Goal: Transaction & Acquisition: Purchase product/service

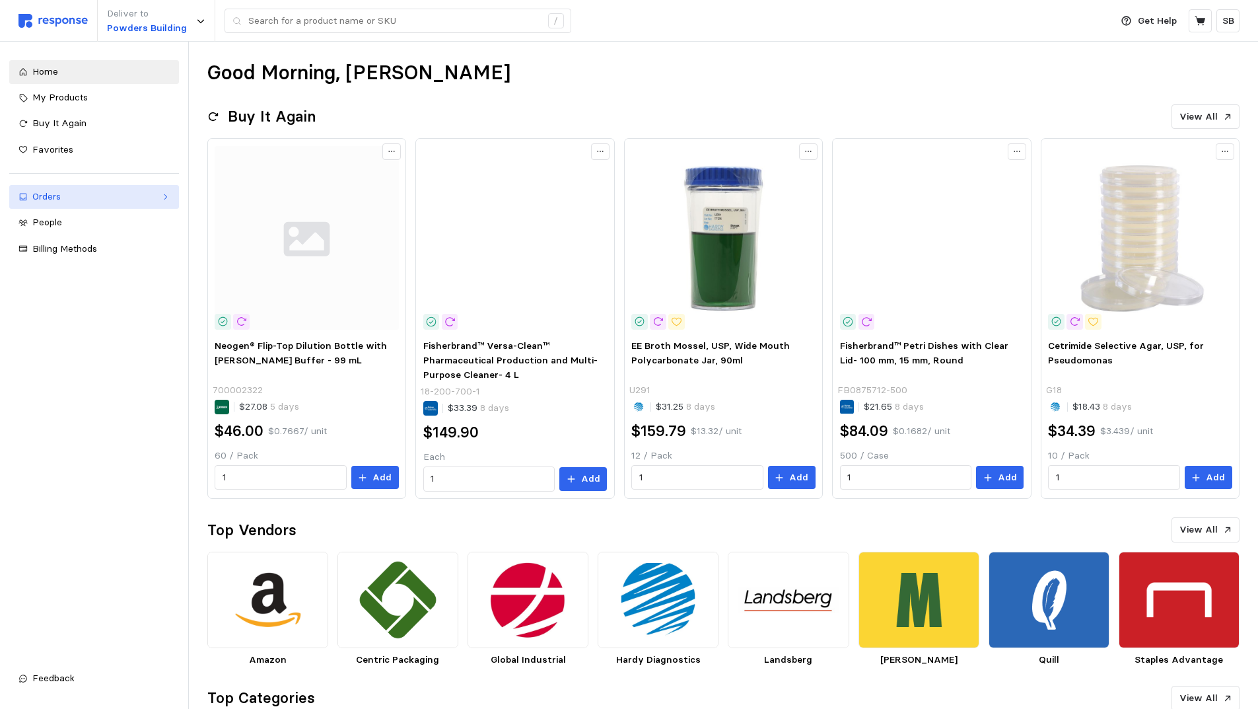
click at [54, 200] on div "Orders" at bounding box center [94, 197] width 124 height 15
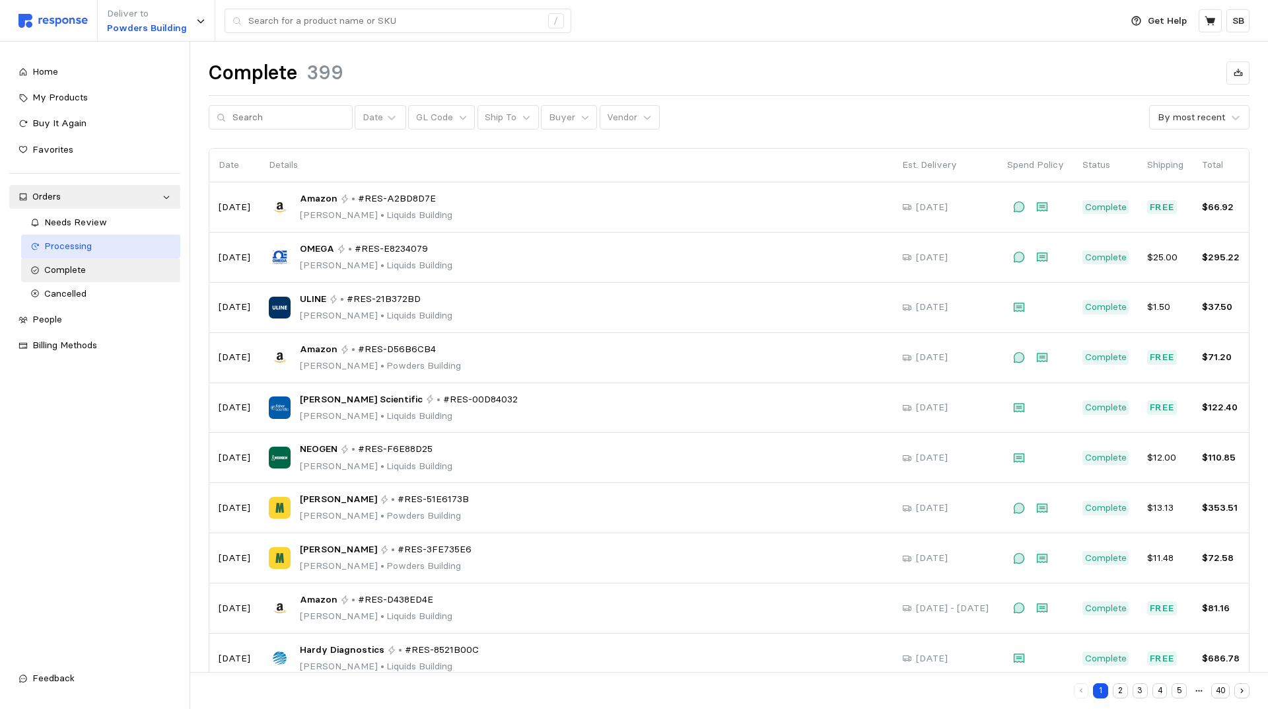
click at [89, 245] on span "Processing" at bounding box center [68, 246] width 48 height 12
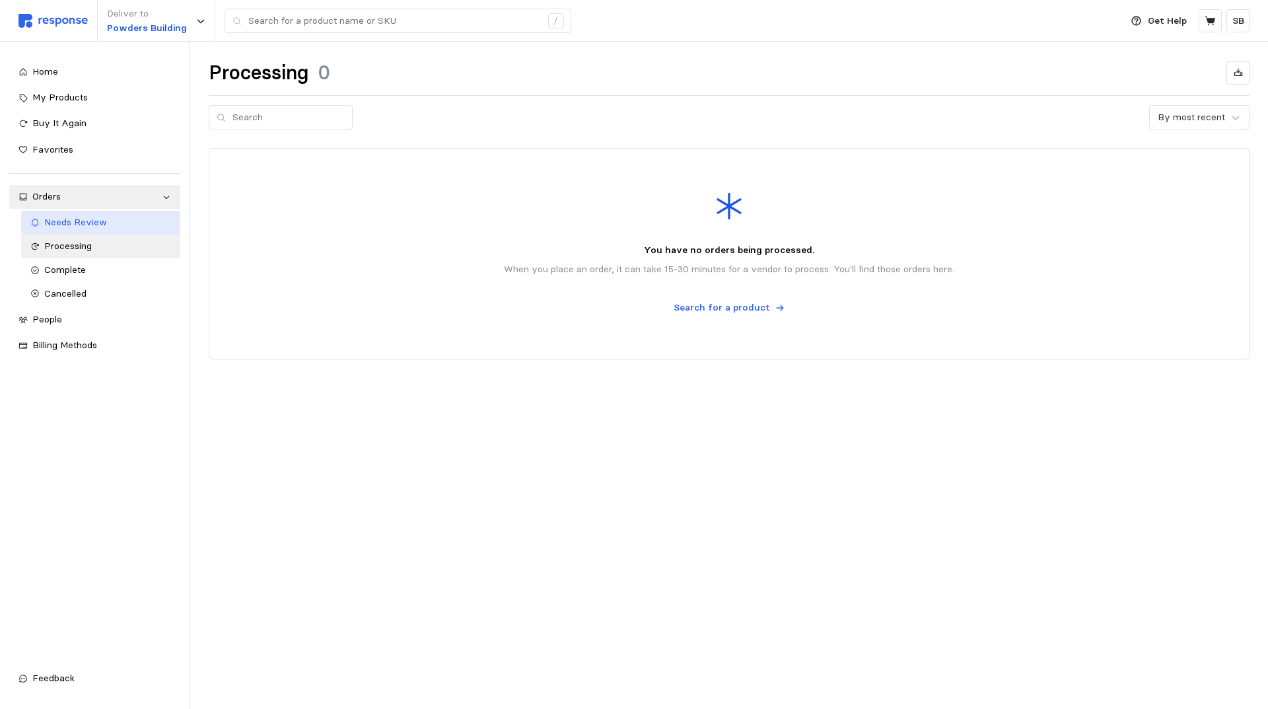
click at [83, 221] on span "Needs Review" at bounding box center [75, 222] width 63 height 12
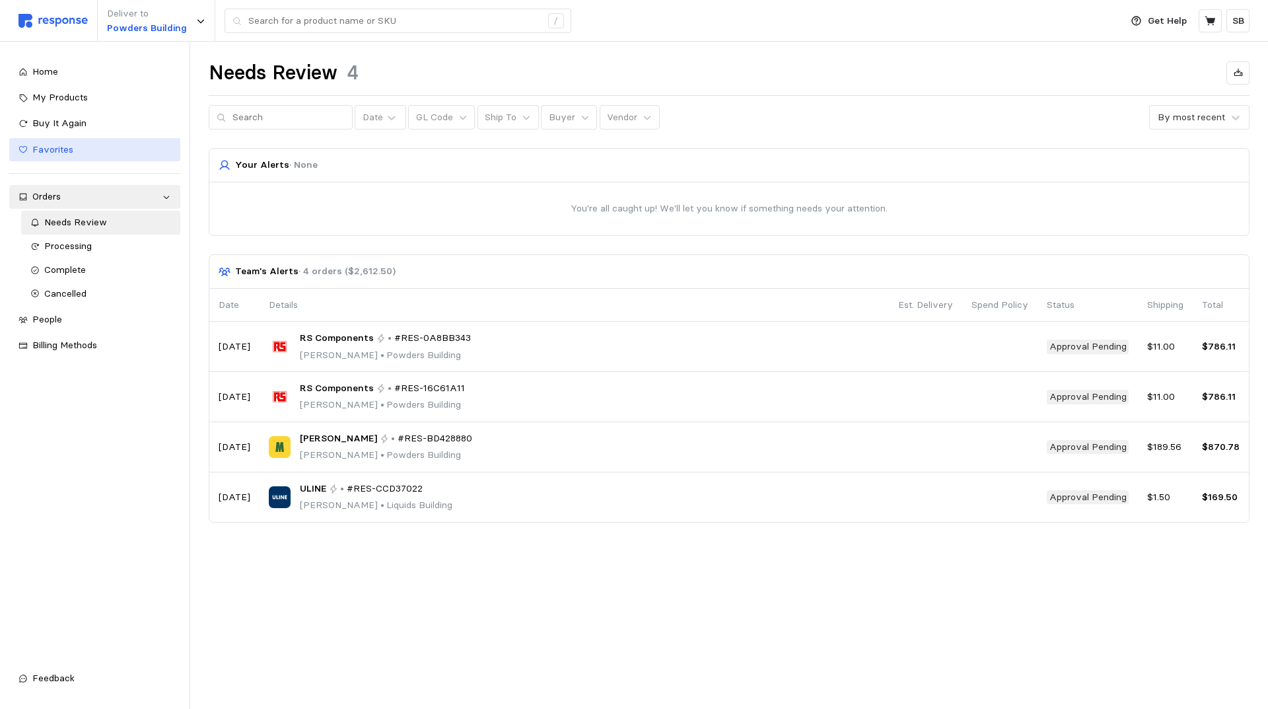
click at [61, 149] on span "Favorites" at bounding box center [52, 149] width 41 height 12
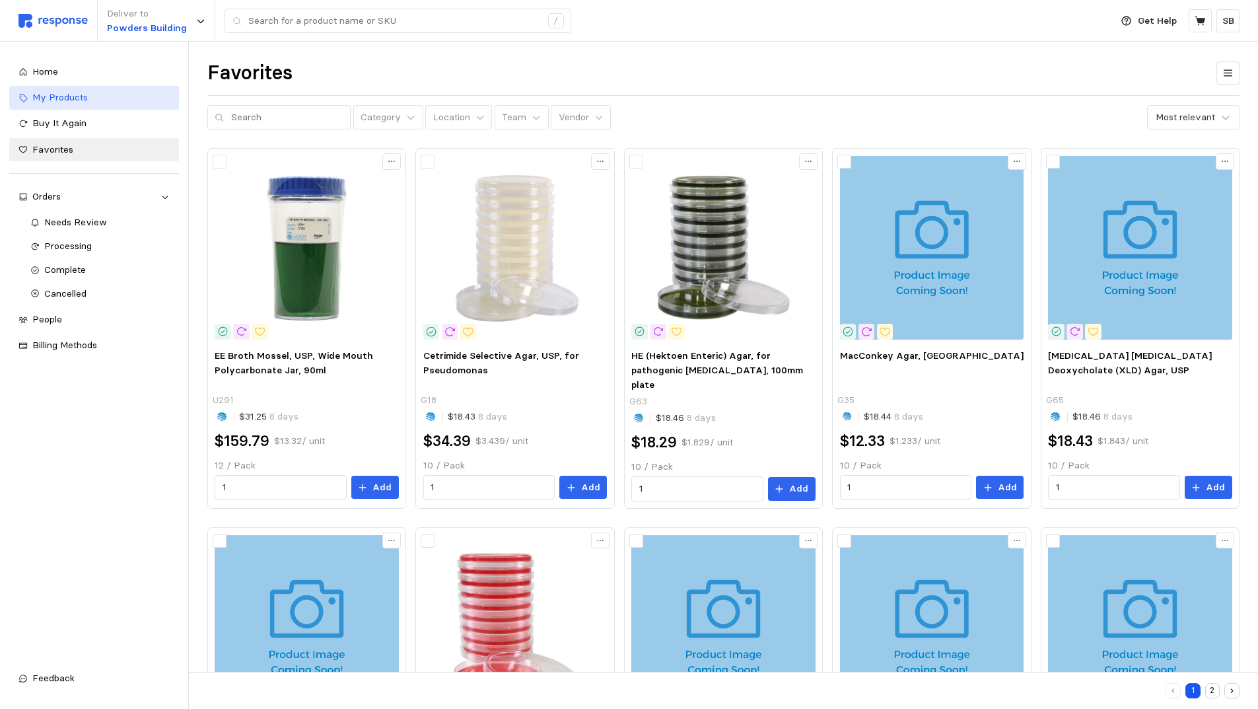
click at [63, 98] on span "My Products" at bounding box center [59, 97] width 55 height 12
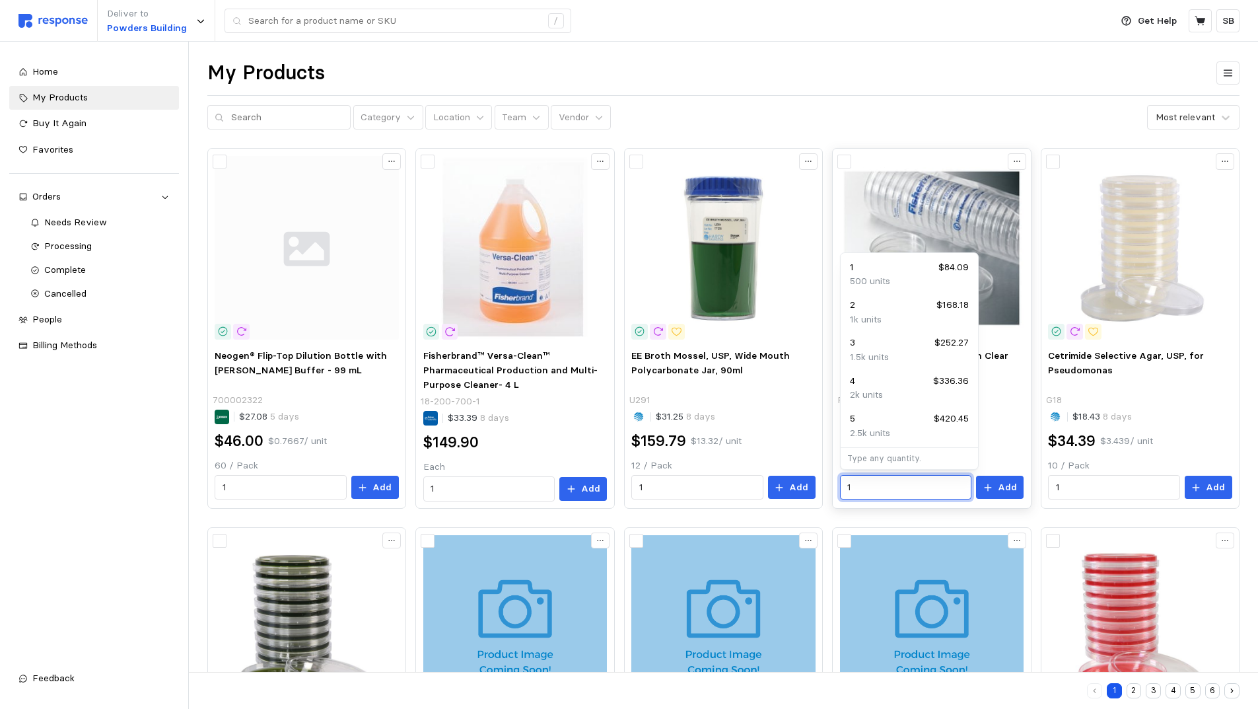
drag, startPoint x: 881, startPoint y: 483, endPoint x: 842, endPoint y: 483, distance: 39.0
click at [842, 483] on div "1" at bounding box center [905, 487] width 131 height 25
click at [896, 310] on div "2 $168.18" at bounding box center [909, 305] width 119 height 15
type input "2"
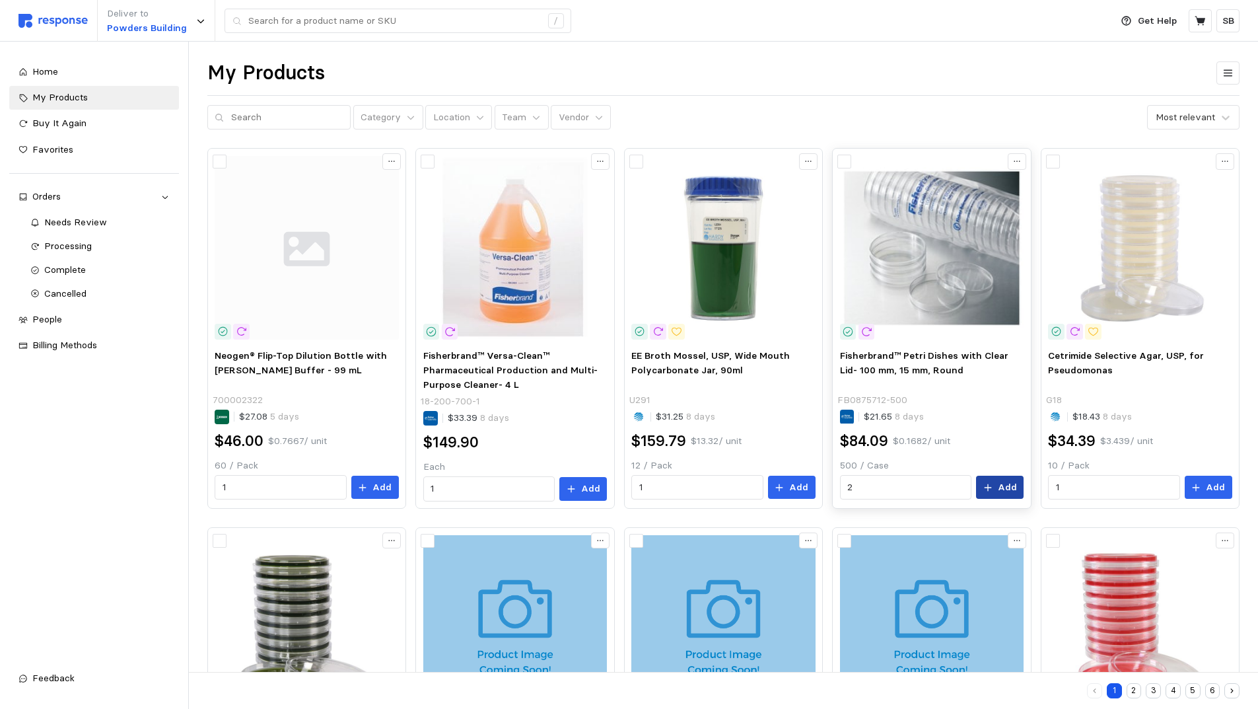
click at [1001, 485] on p "Add" at bounding box center [1007, 487] width 19 height 15
click at [1201, 19] on icon at bounding box center [1200, 20] width 11 height 9
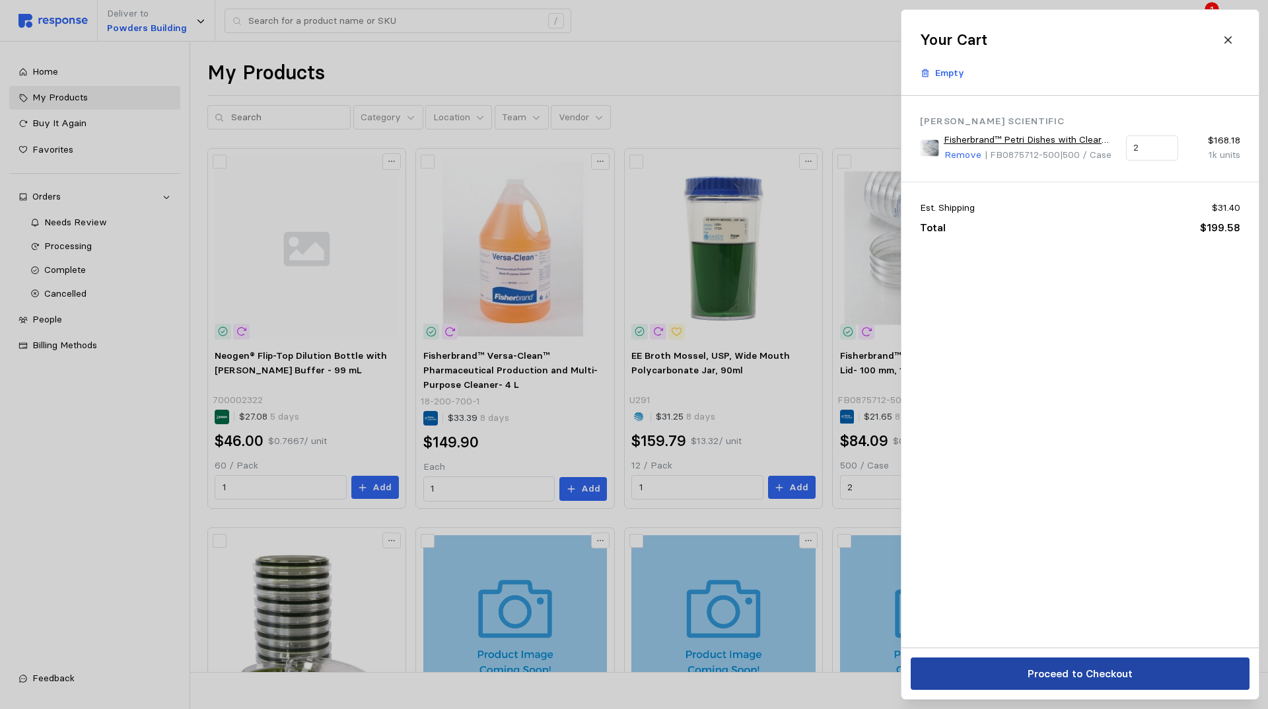
click at [1102, 673] on p "Proceed to Checkout" at bounding box center [1079, 673] width 105 height 17
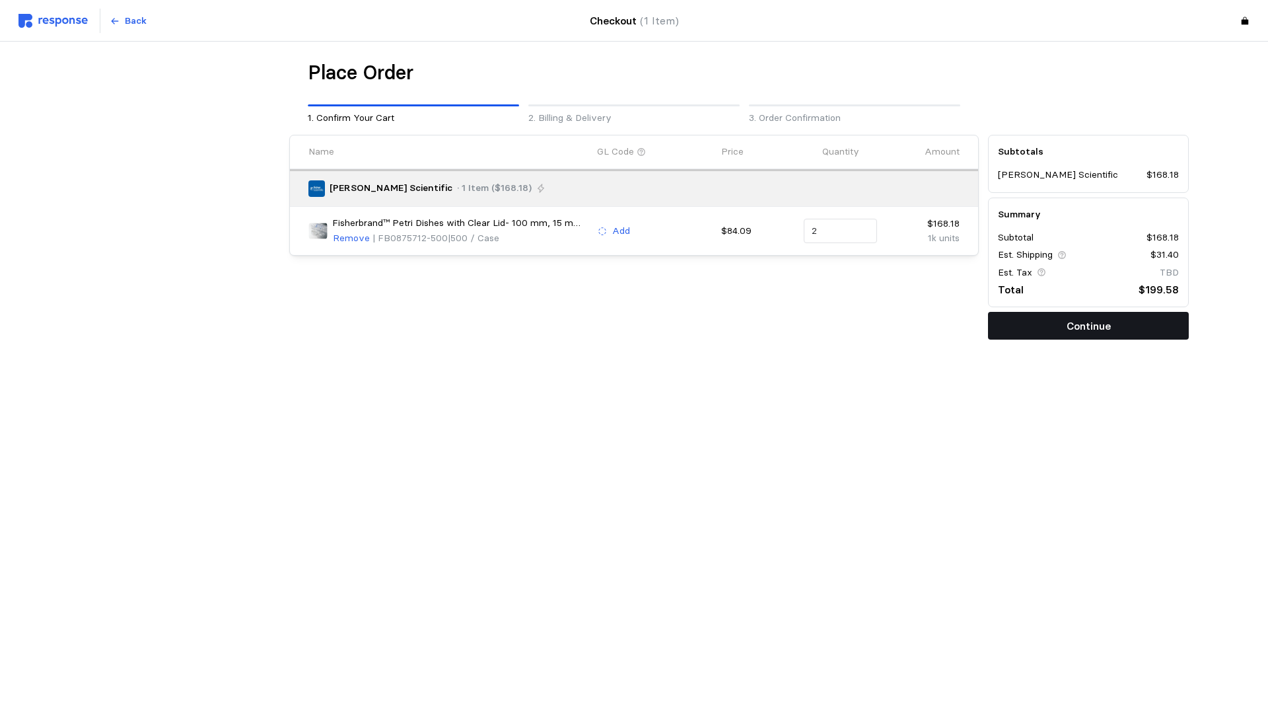
click at [1088, 325] on p "Continue" at bounding box center [1089, 326] width 44 height 17
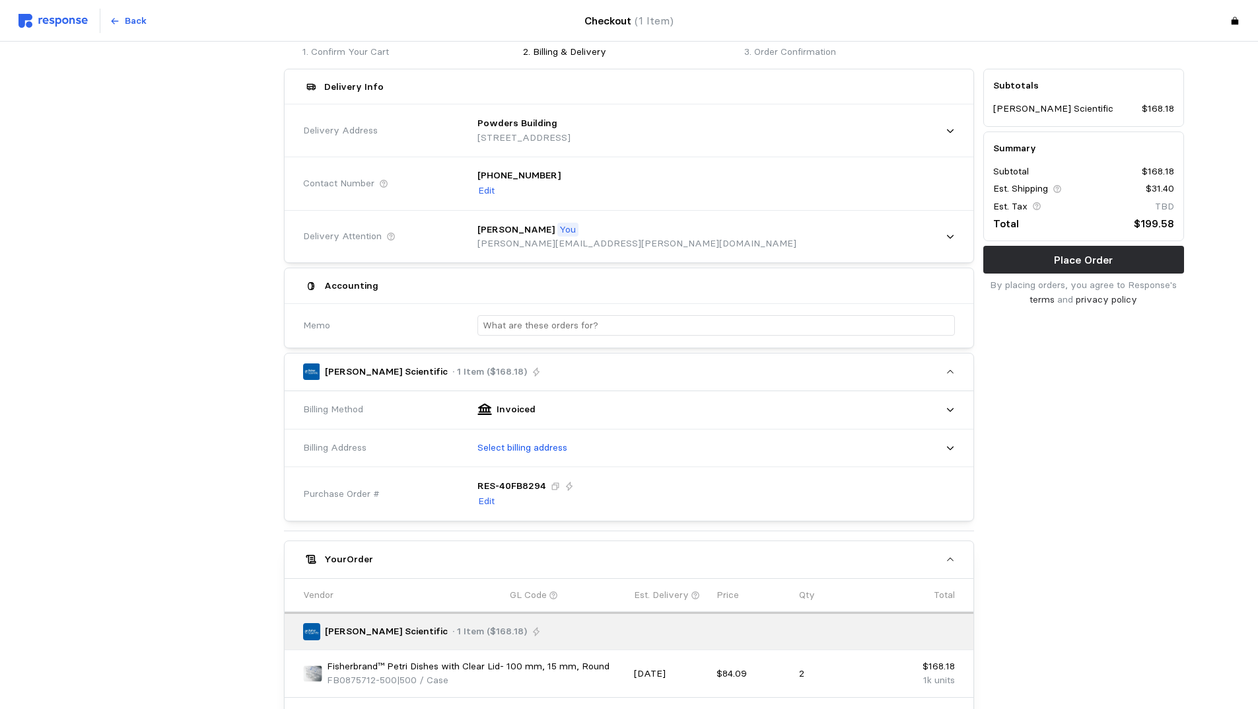
scroll to position [132, 0]
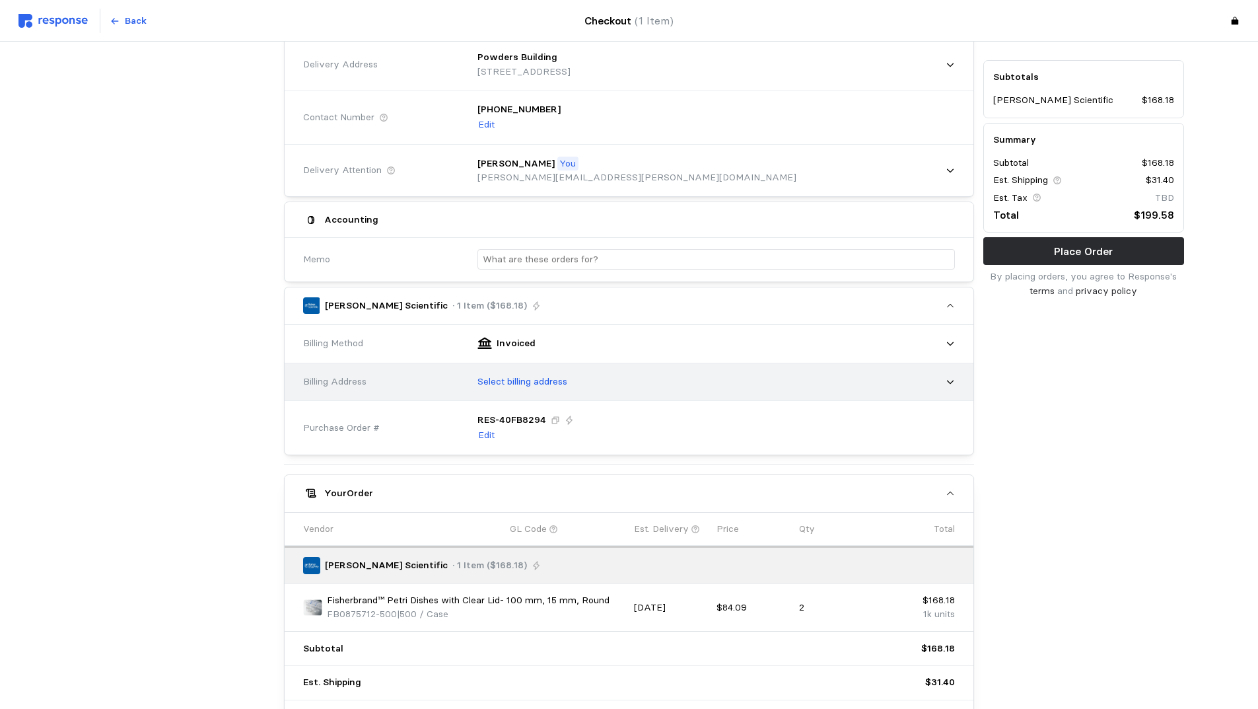
click at [731, 380] on div "Select billing address" at bounding box center [711, 381] width 487 height 33
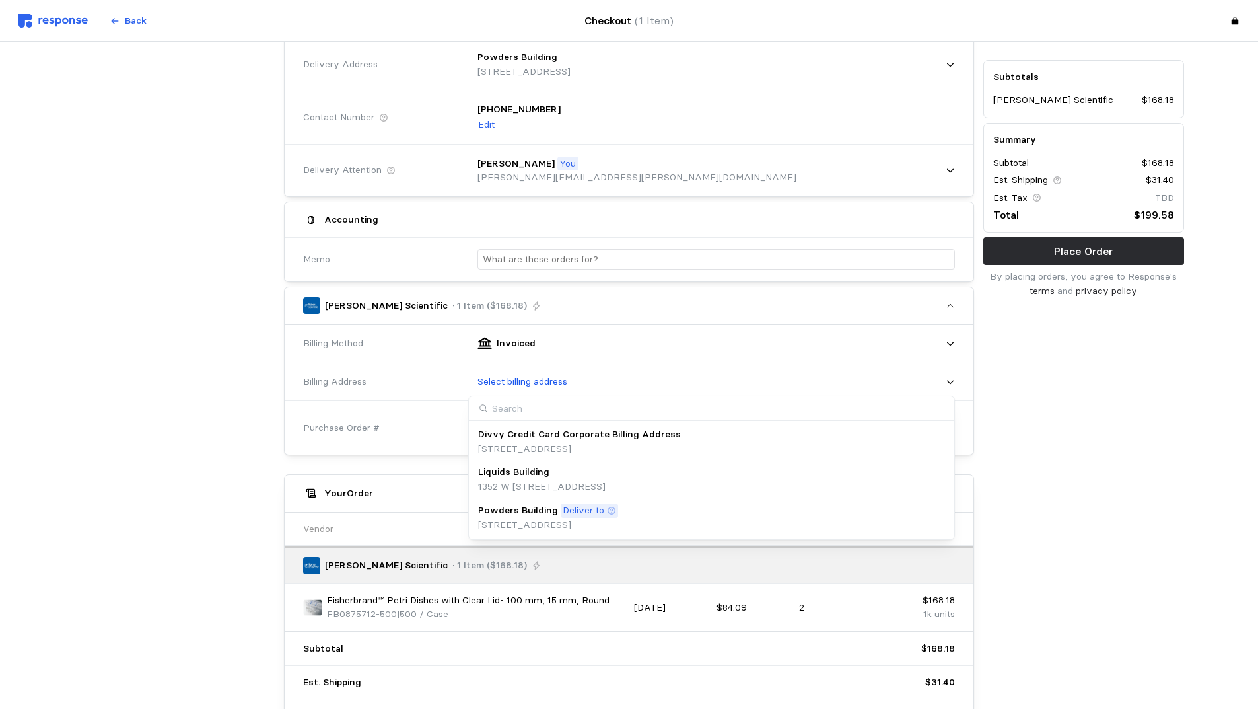
click at [618, 515] on div "Powders Building Deliver to" at bounding box center [548, 510] width 140 height 15
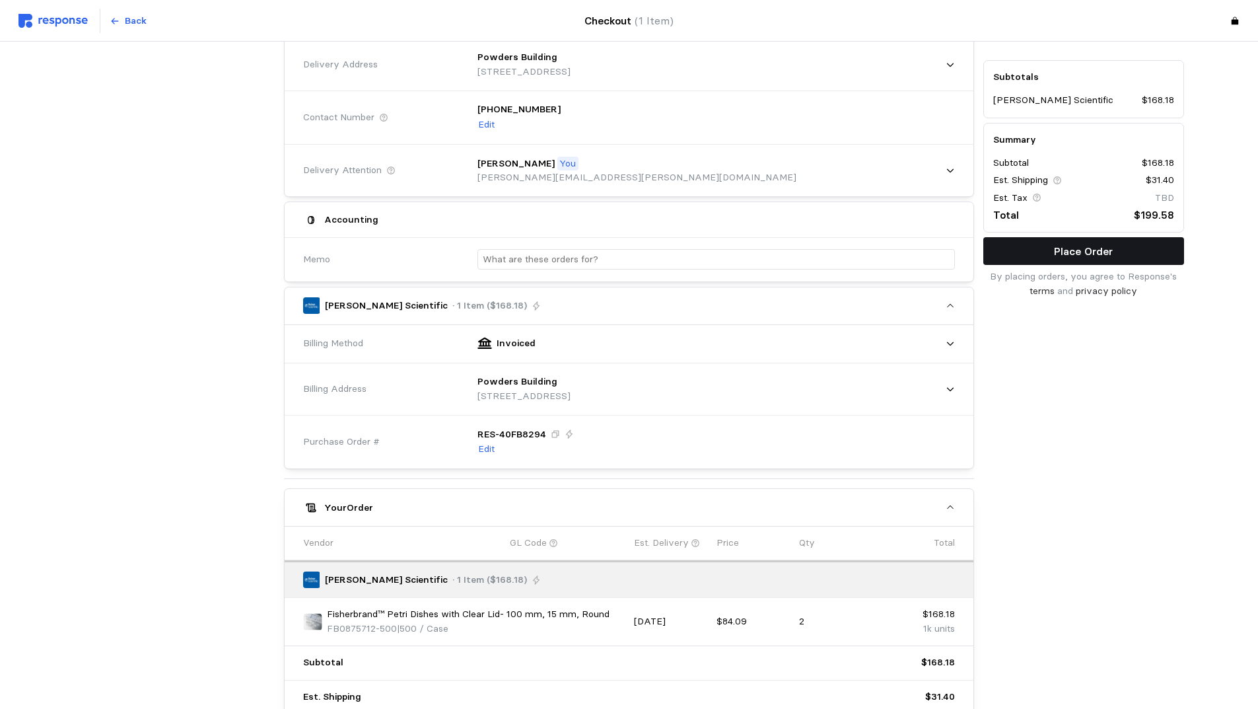
click at [1089, 244] on p "Place Order" at bounding box center [1083, 251] width 59 height 17
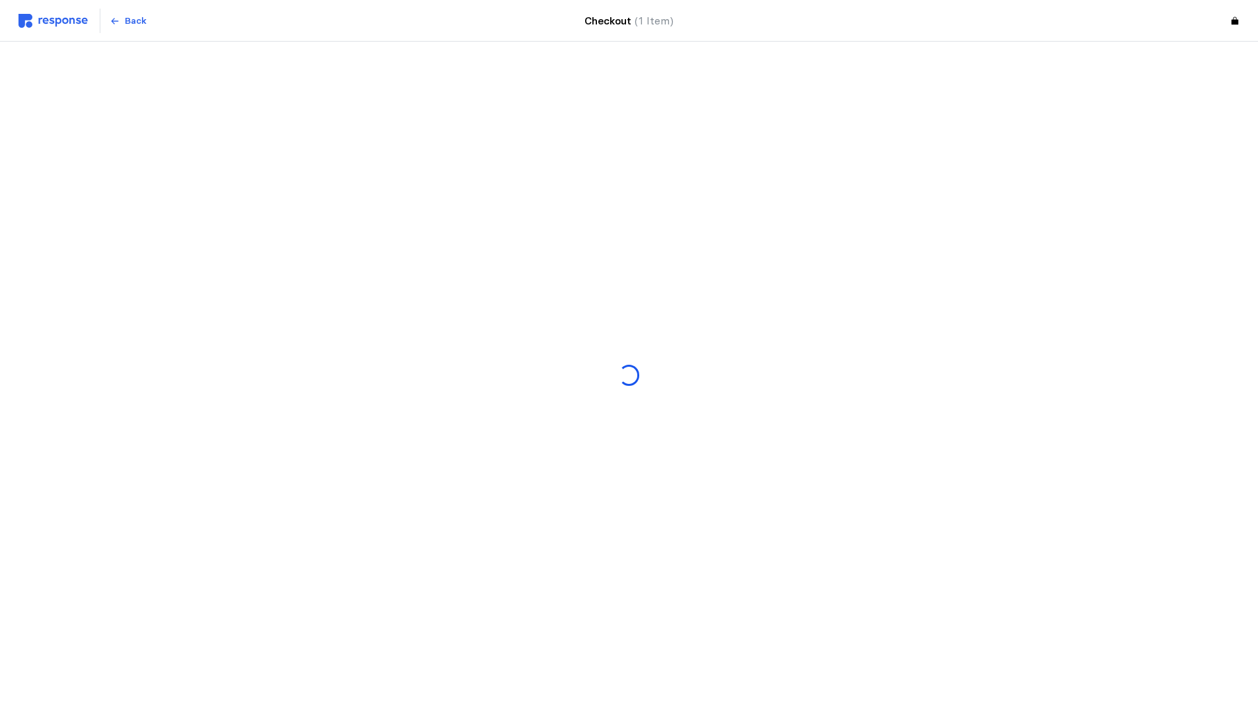
scroll to position [0, 0]
